Goal: Navigation & Orientation: Find specific page/section

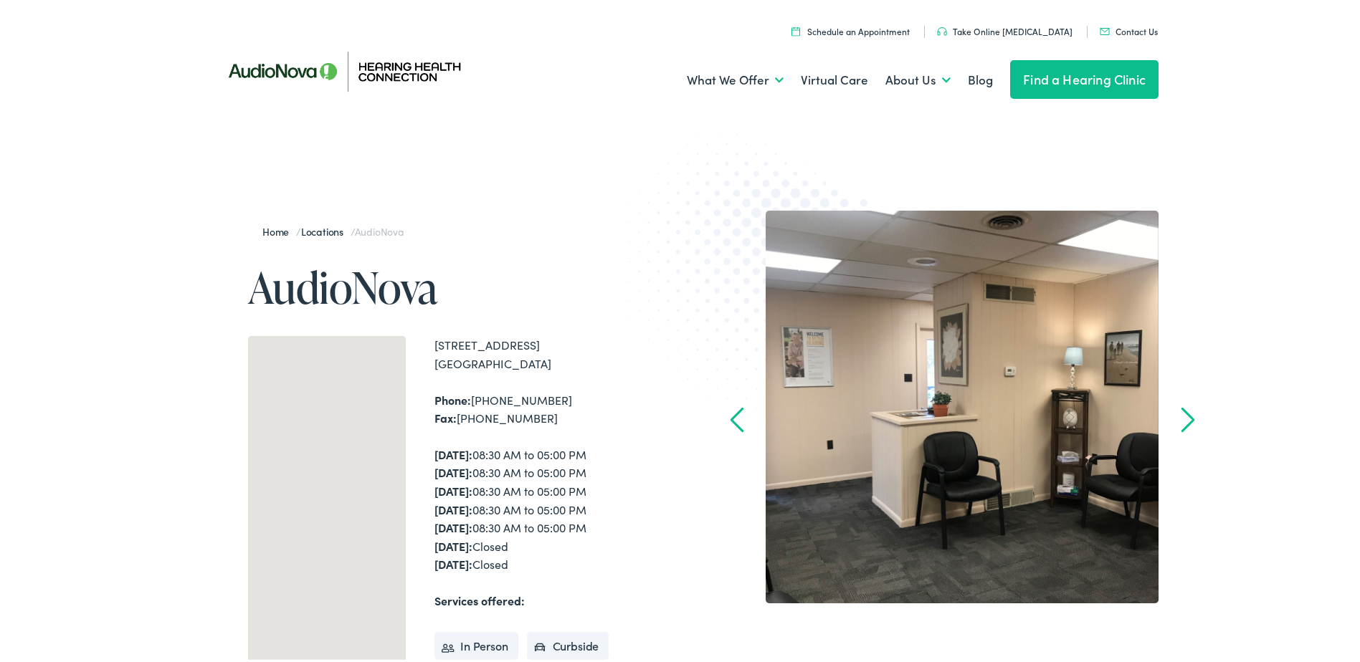
click at [1121, 86] on link "Find a Hearing Clinic" at bounding box center [1084, 76] width 148 height 39
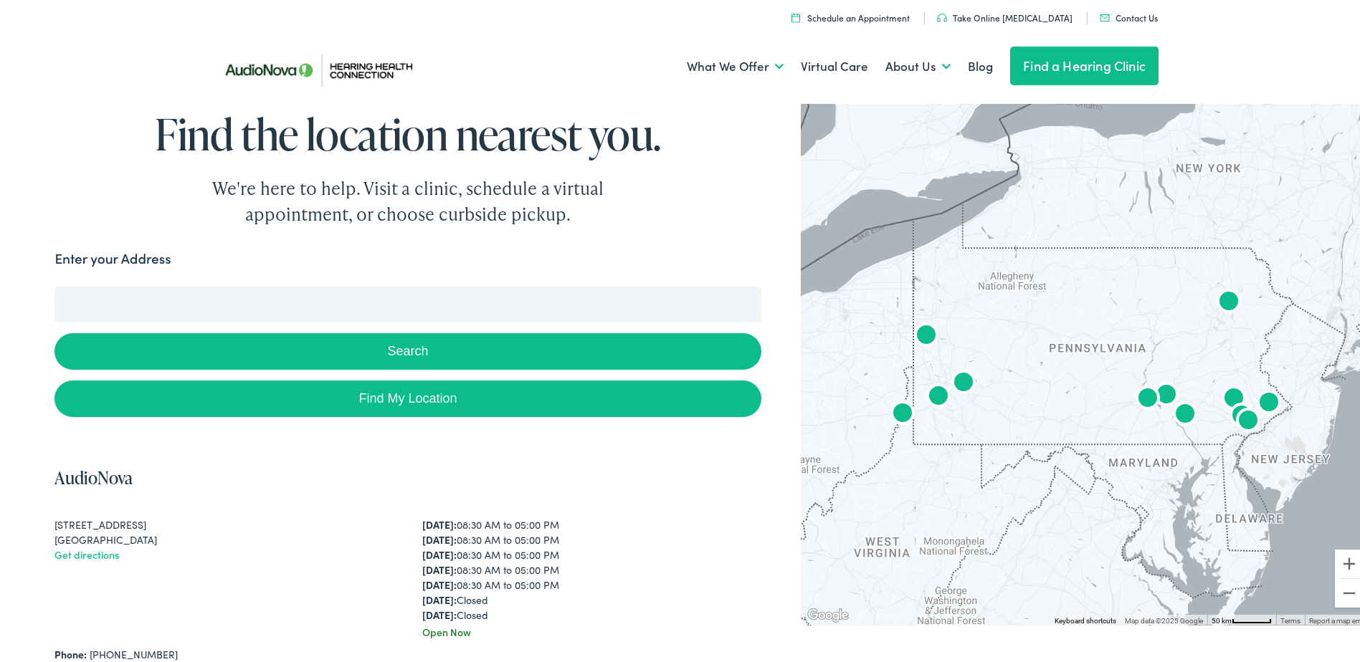
click at [108, 308] on input "Enter your Address" at bounding box center [407, 302] width 706 height 36
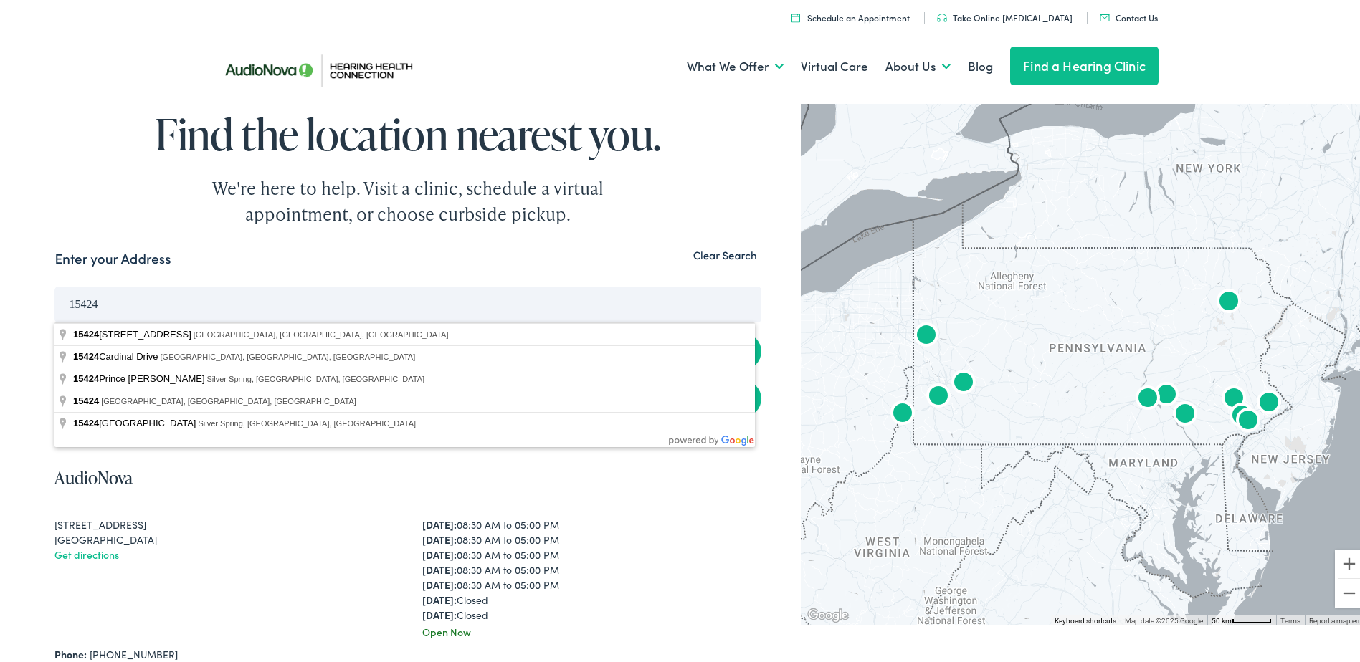
click at [54, 331] on button "Search" at bounding box center [407, 349] width 706 height 37
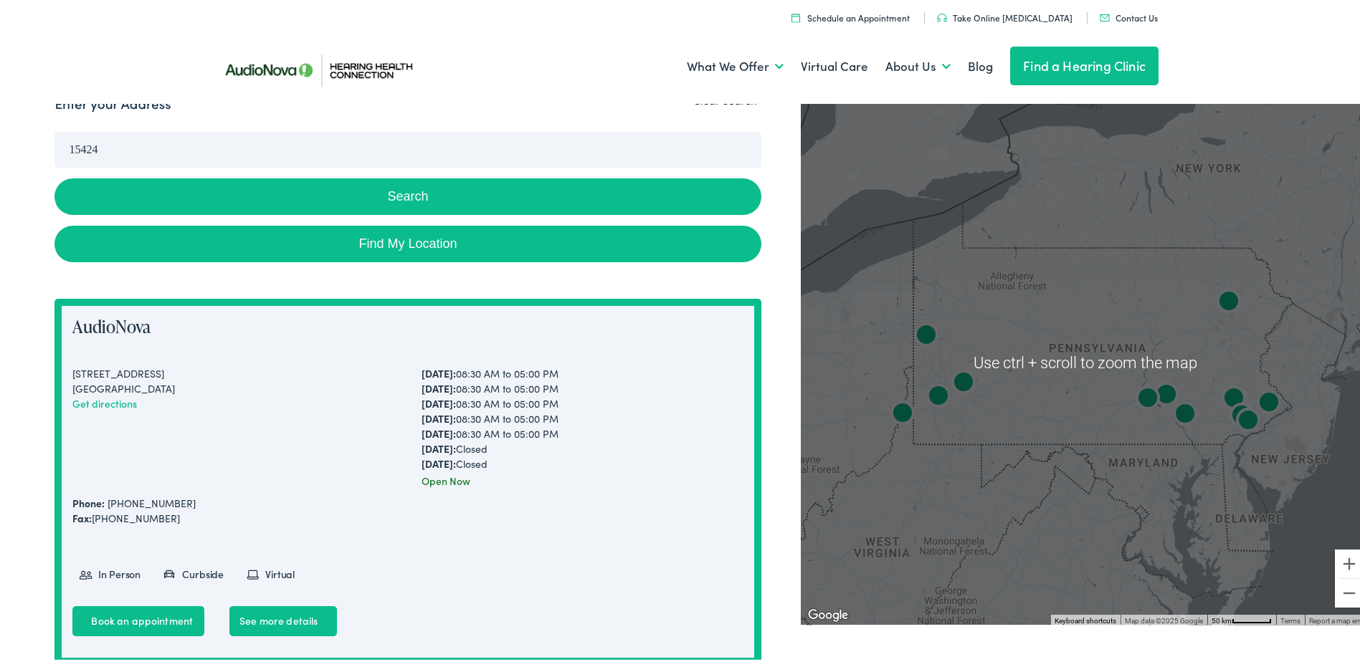
scroll to position [143, 0]
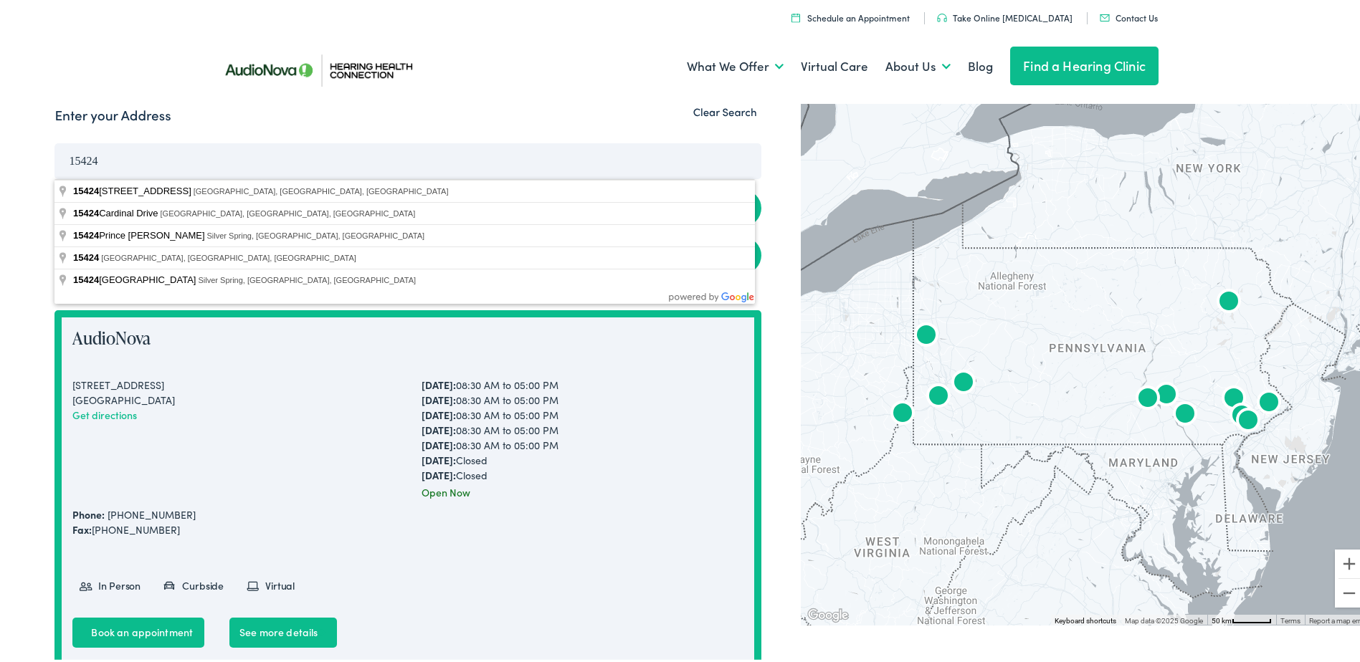
click at [143, 154] on input "15424" at bounding box center [407, 159] width 706 height 36
type input "1"
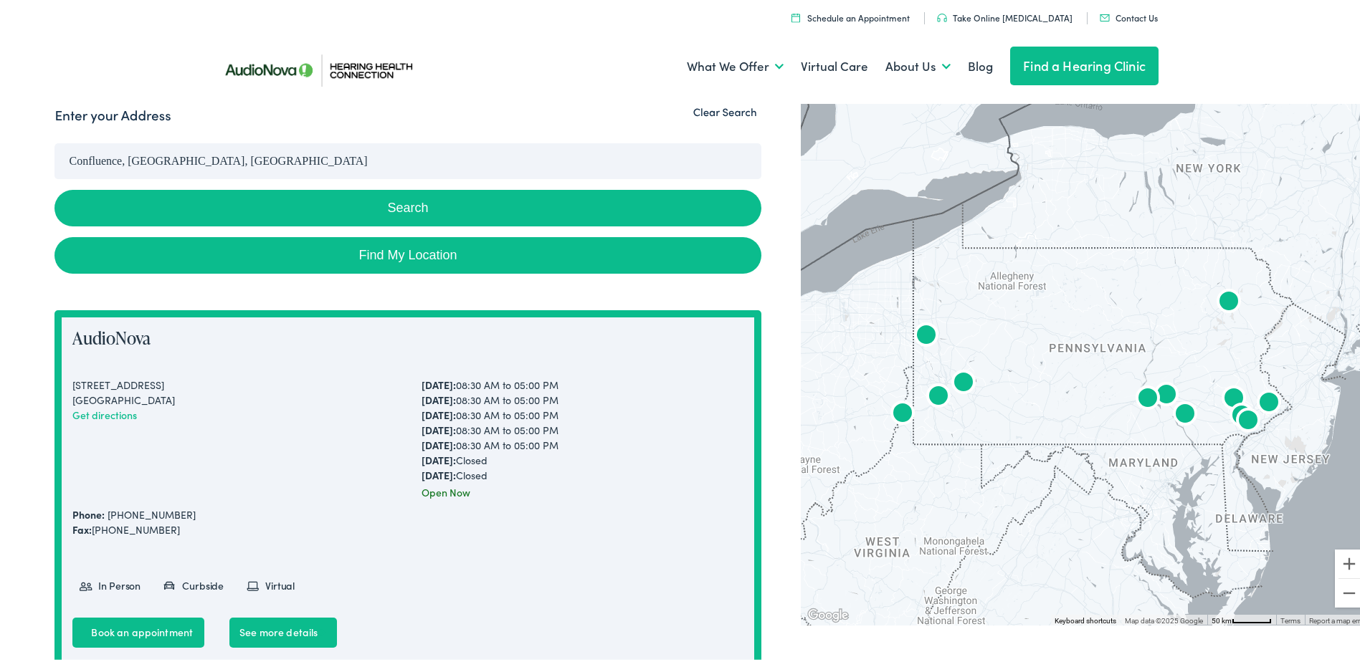
click at [399, 207] on button "Search" at bounding box center [407, 205] width 706 height 37
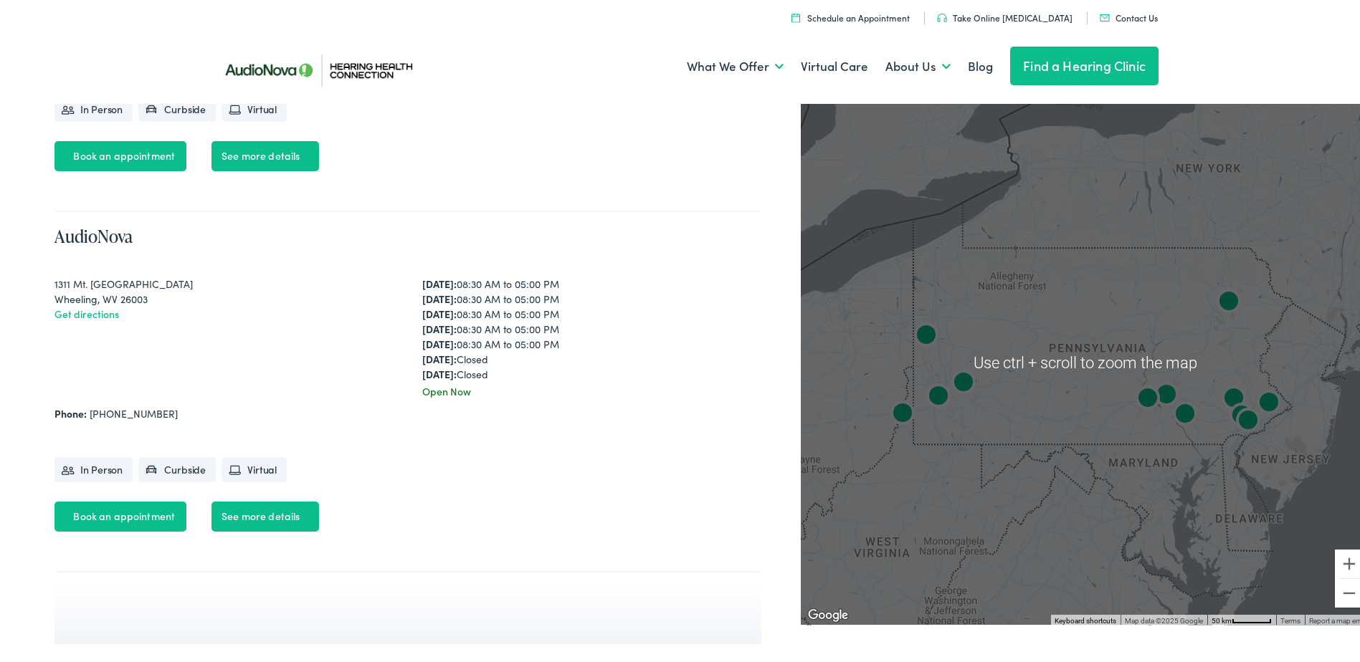
scroll to position [4302, 0]
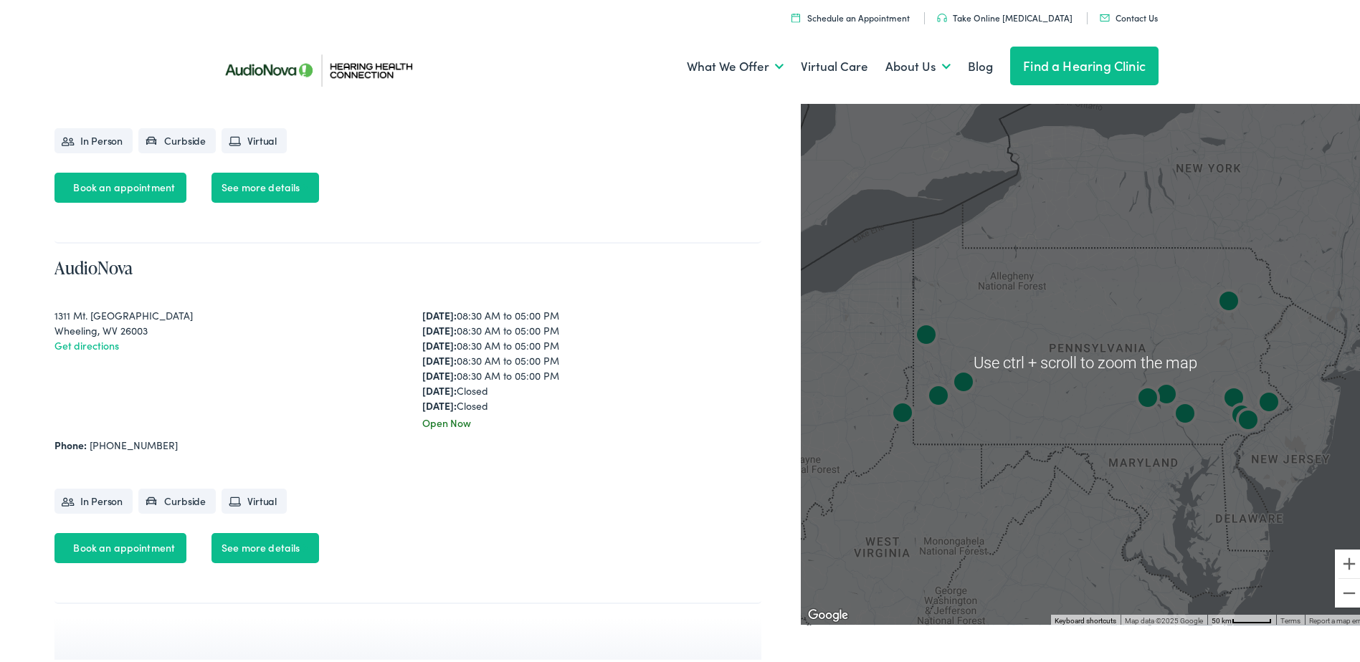
click at [903, 538] on div at bounding box center [1086, 360] width 570 height 526
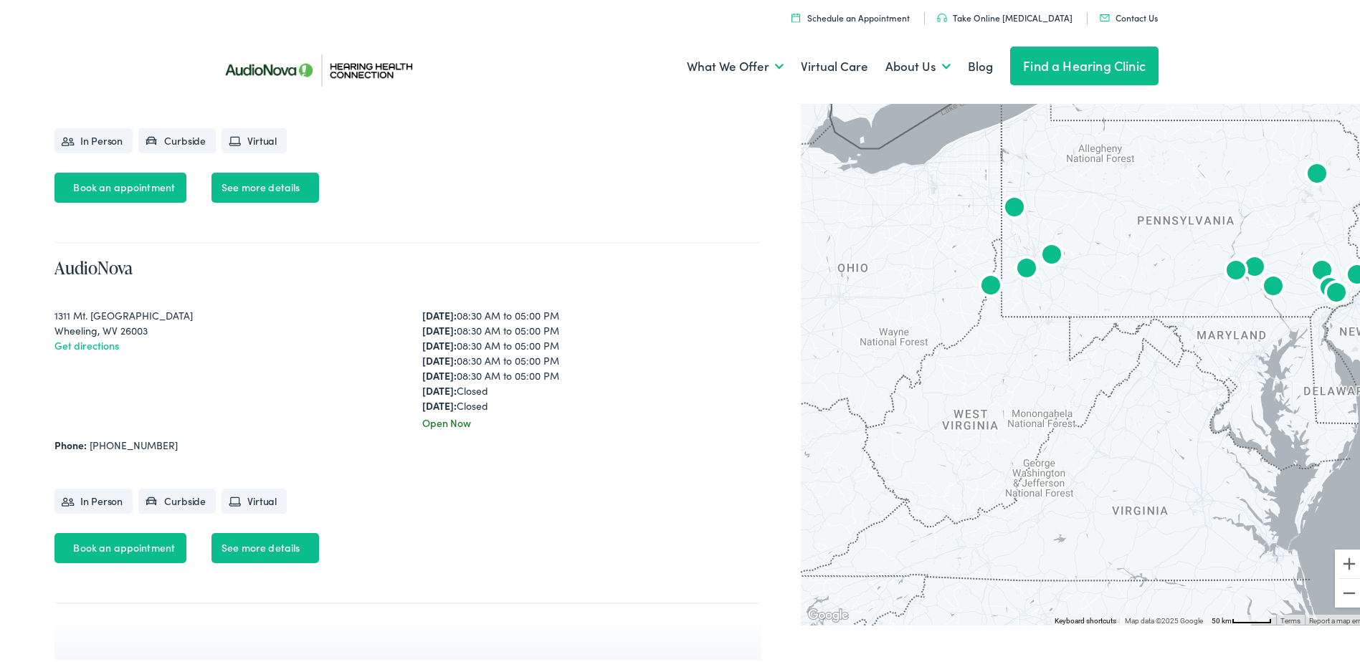
drag, startPoint x: 1009, startPoint y: 450, endPoint x: 1106, endPoint y: 311, distance: 168.5
click at [1106, 311] on div at bounding box center [1086, 360] width 570 height 526
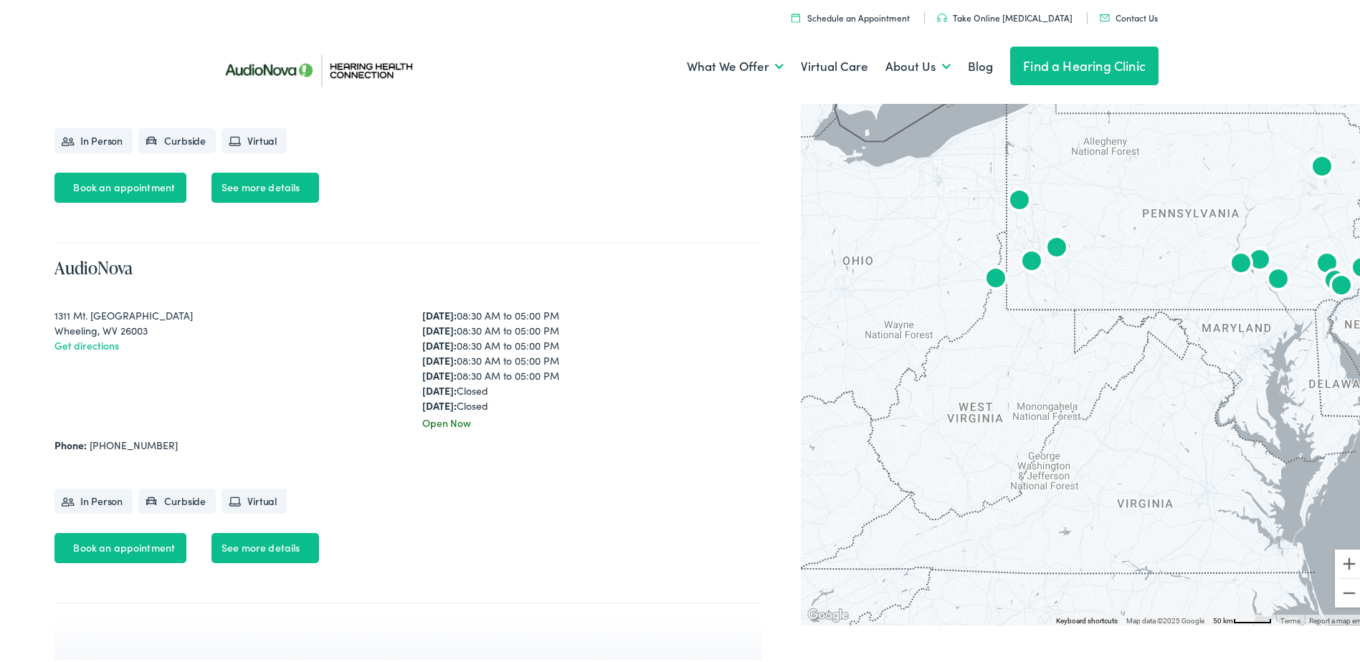
click at [972, 429] on div at bounding box center [1086, 360] width 570 height 526
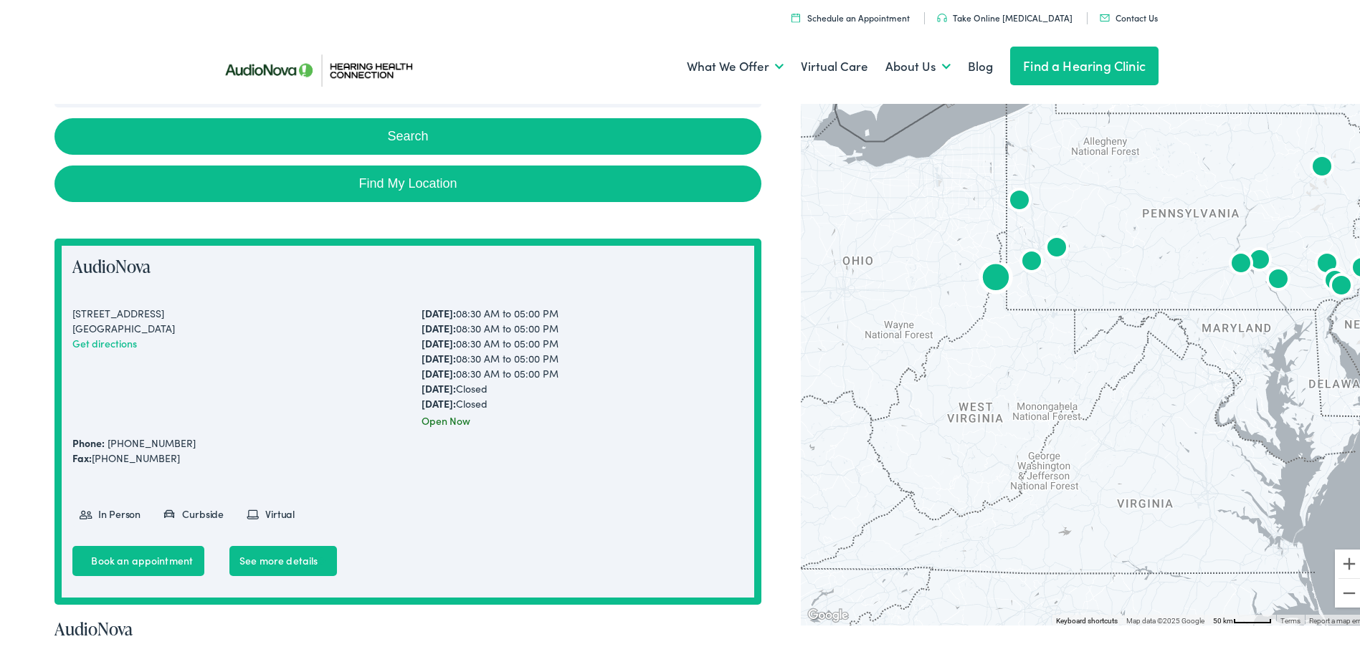
scroll to position [0, 0]
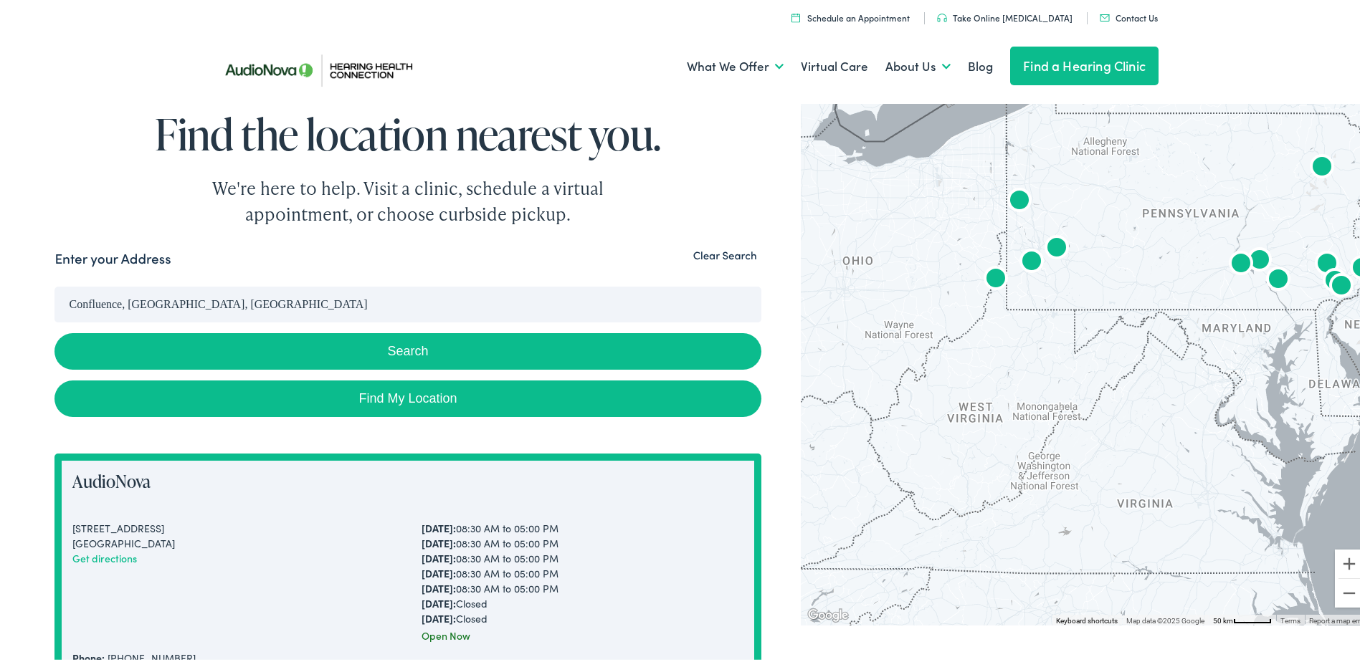
drag, startPoint x: 209, startPoint y: 307, endPoint x: -72, endPoint y: 318, distance: 281.3
click at [437, 346] on button "Search" at bounding box center [407, 349] width 706 height 37
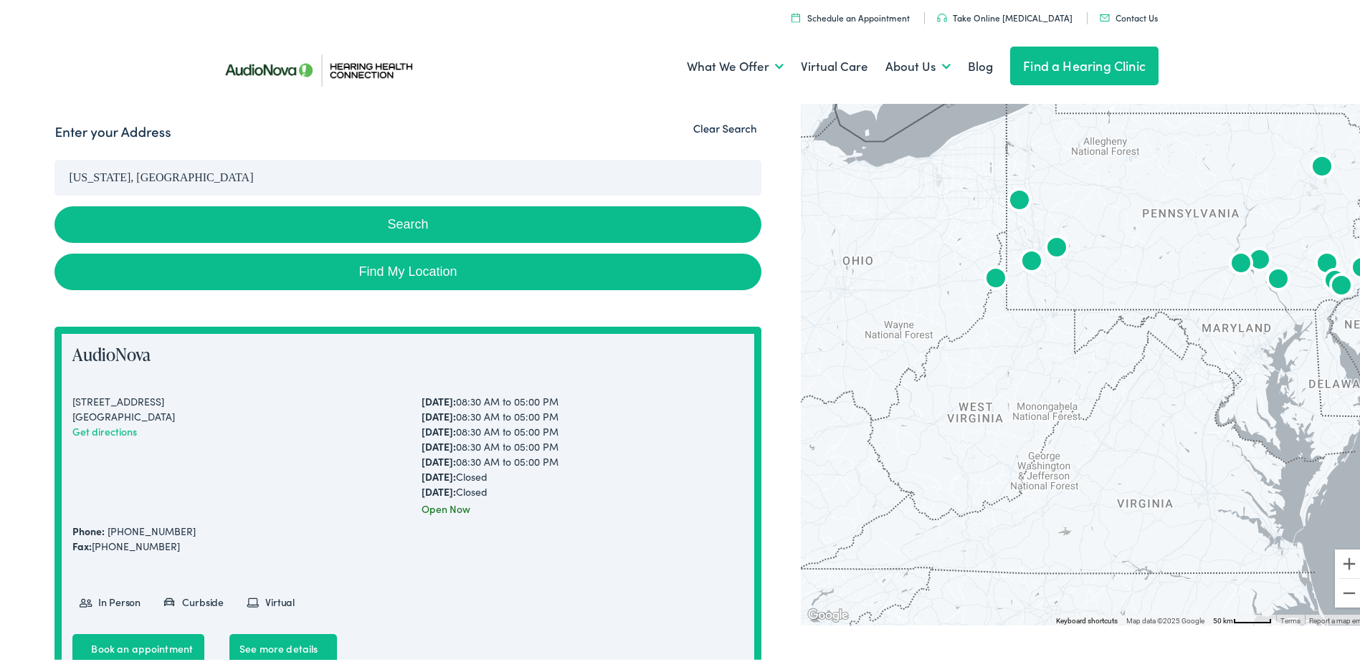
scroll to position [143, 0]
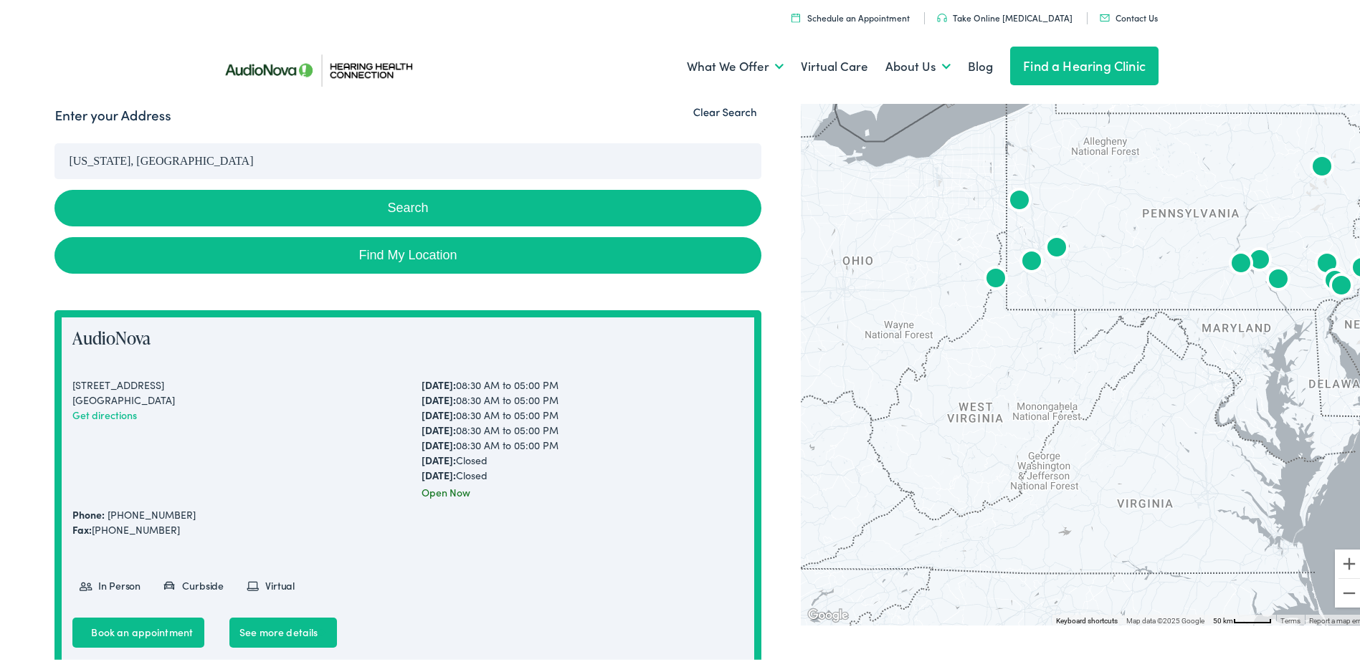
click at [419, 193] on button "Search" at bounding box center [407, 205] width 706 height 37
click at [421, 250] on link "Find My Location" at bounding box center [407, 252] width 706 height 37
click at [417, 219] on button "Search" at bounding box center [407, 205] width 706 height 37
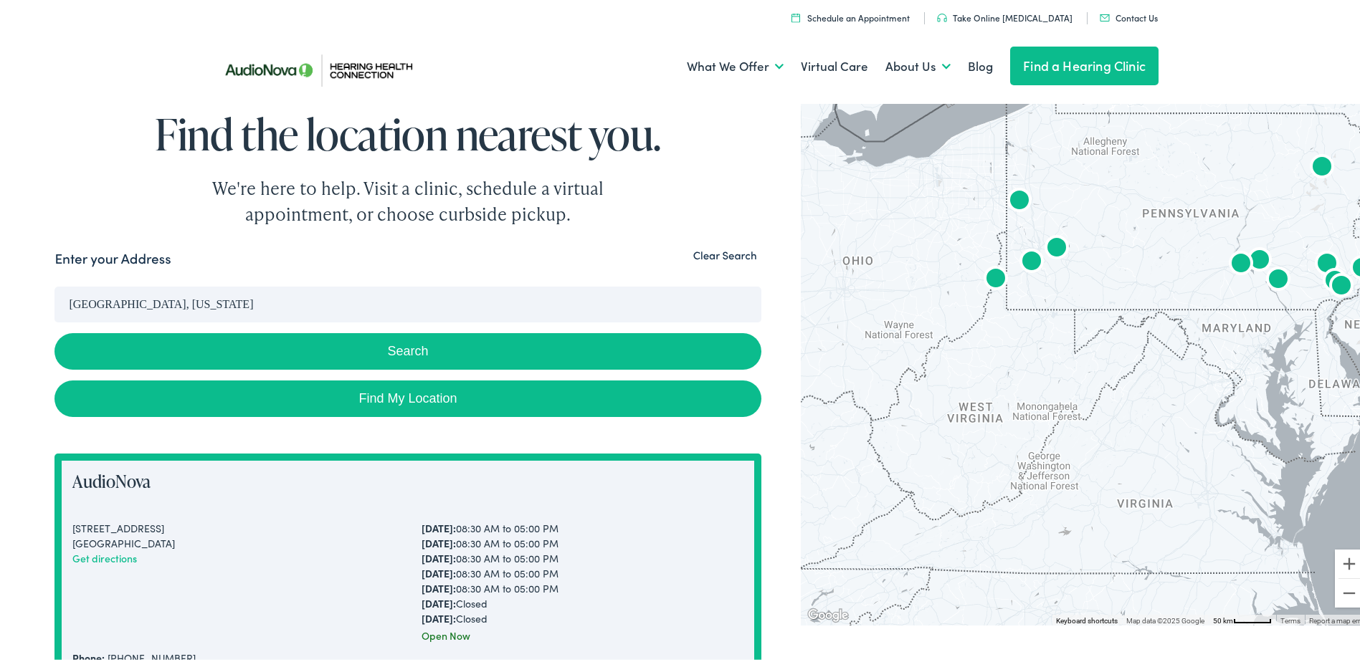
drag, startPoint x: 93, startPoint y: 298, endPoint x: -34, endPoint y: 300, distance: 127.6
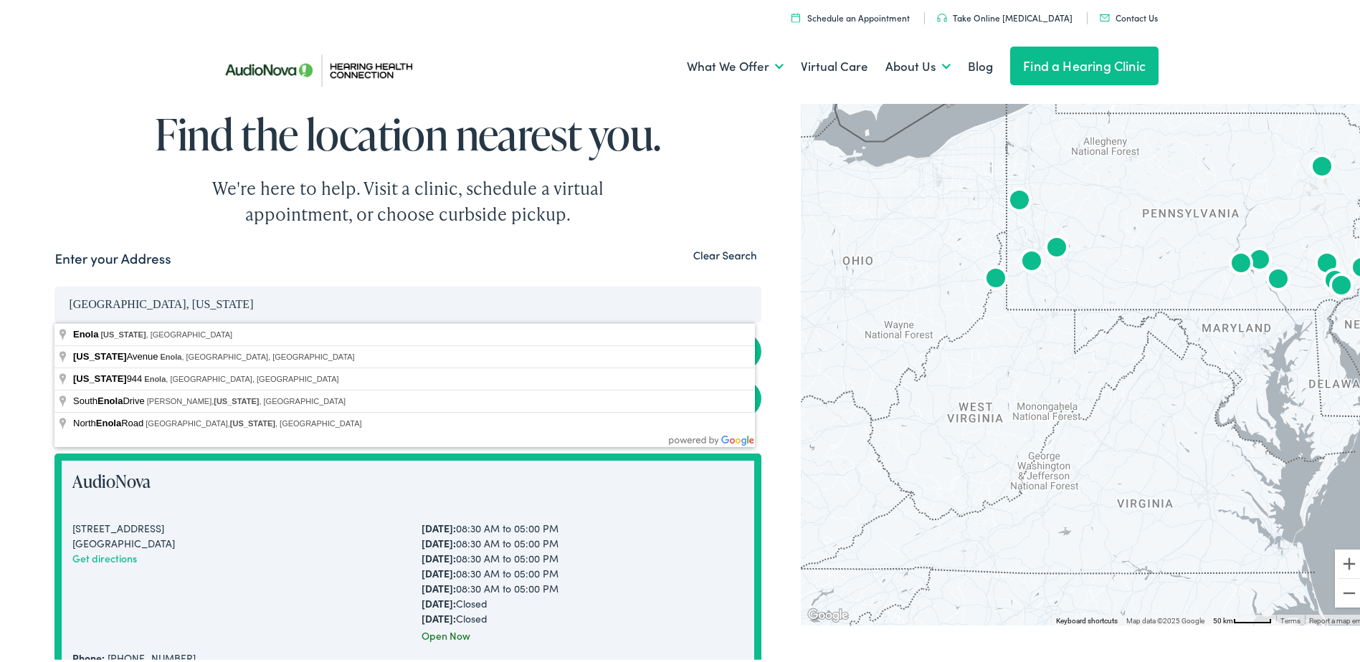
drag, startPoint x: -174, startPoint y: 295, endPoint x: -276, endPoint y: 262, distance: 107.5
click at [54, 331] on button "Search" at bounding box center [407, 349] width 706 height 37
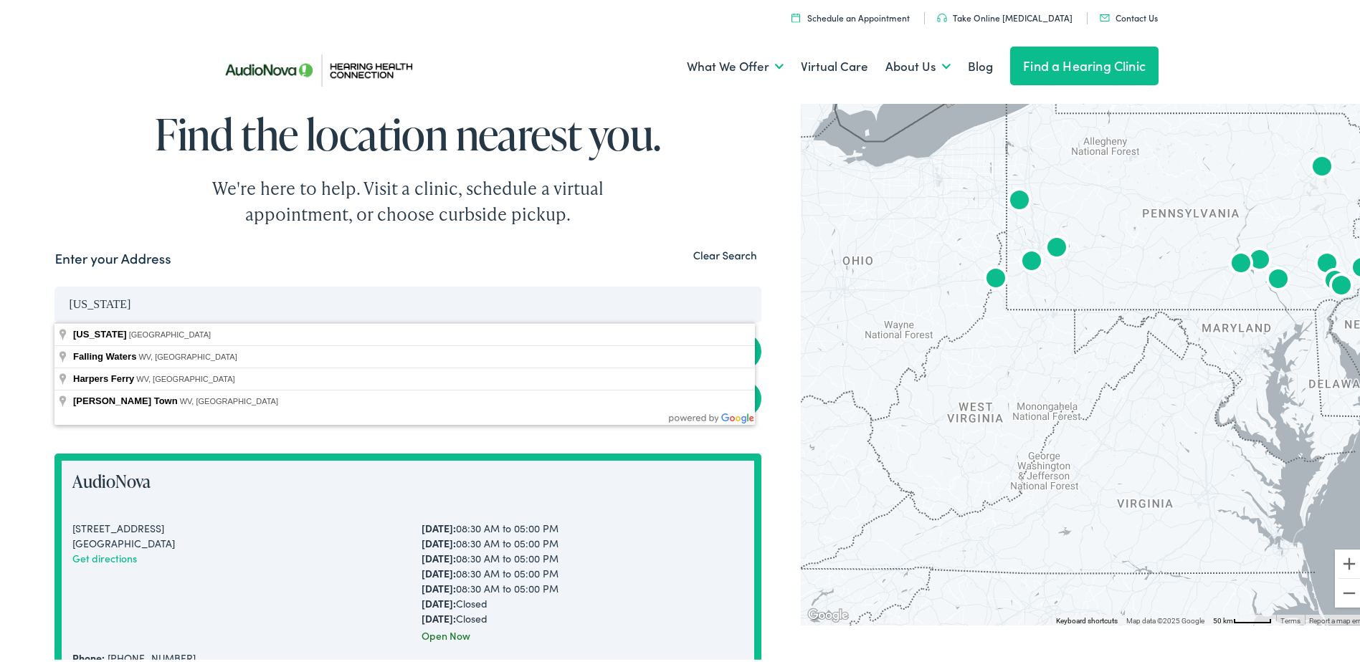
click at [302, 306] on input "west virginia" at bounding box center [407, 302] width 706 height 36
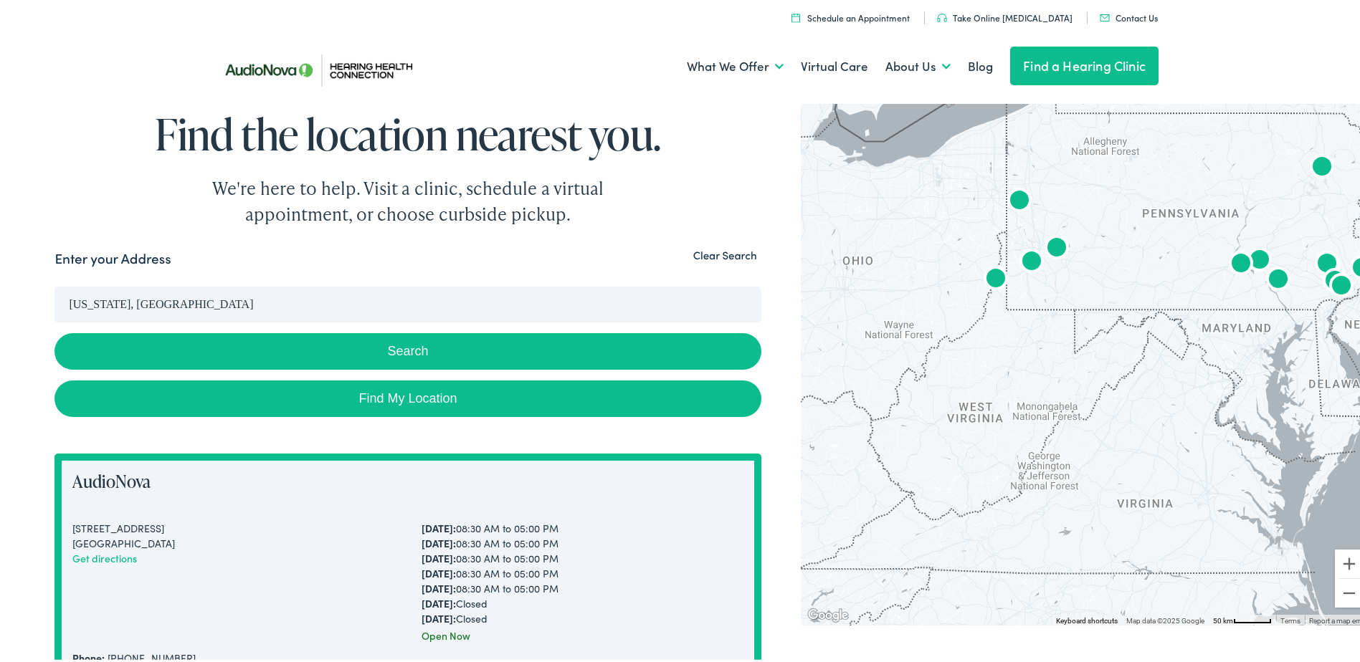
click at [112, 363] on button "Search" at bounding box center [407, 349] width 706 height 37
drag, startPoint x: -101, startPoint y: 303, endPoint x: -246, endPoint y: 282, distance: 146.3
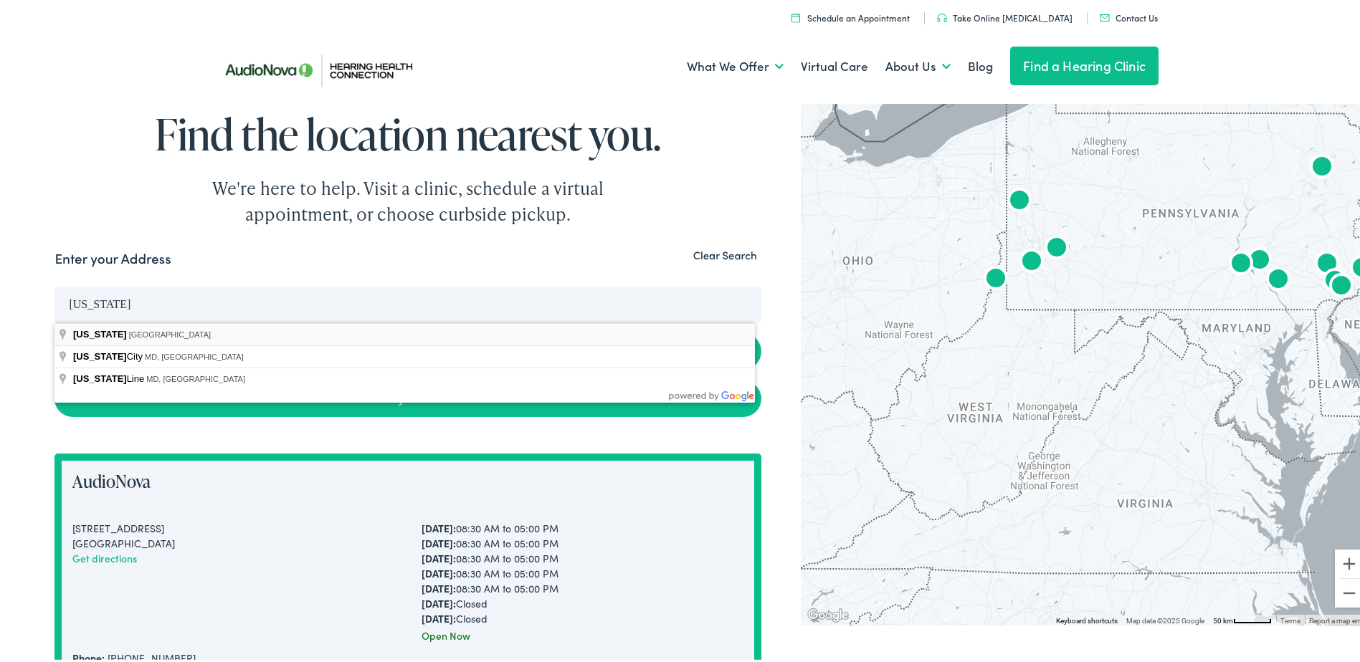
type input "Maryland, USA"
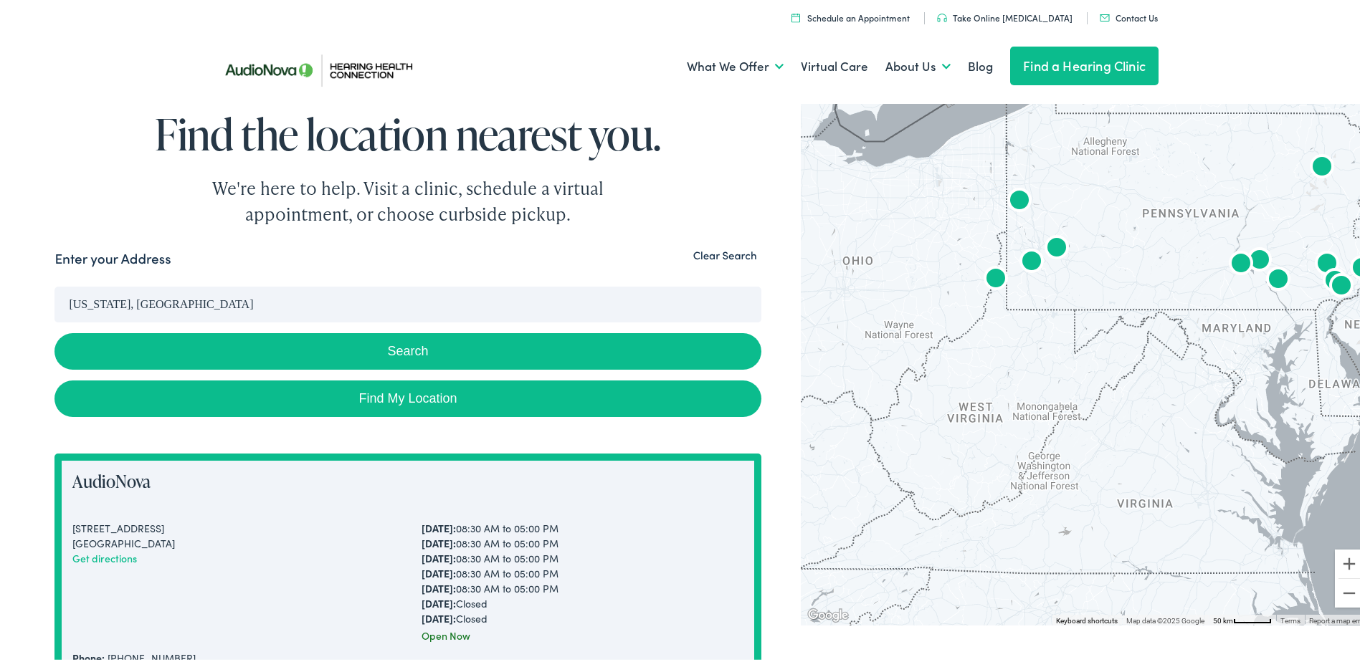
click at [143, 329] on div "Maryland, USA Search" at bounding box center [407, 331] width 706 height 94
click at [145, 333] on button "Search" at bounding box center [407, 349] width 706 height 37
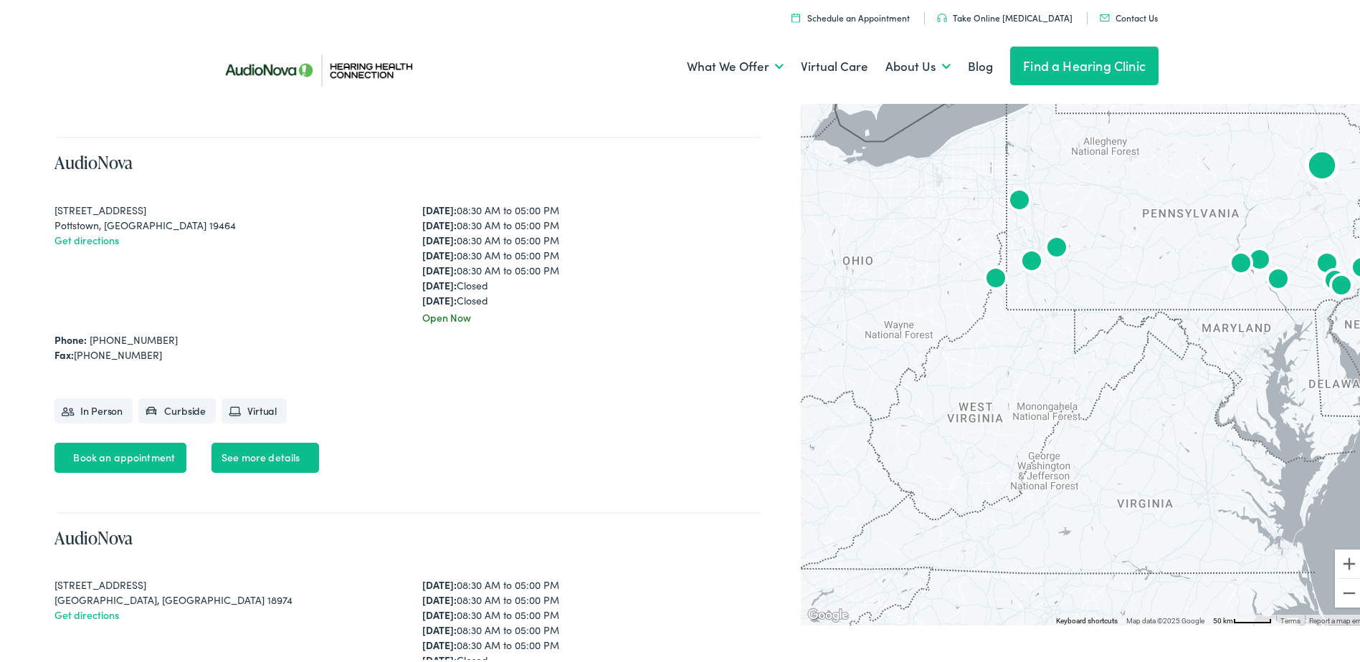
scroll to position [4158, 0]
